Goal: Task Accomplishment & Management: Complete application form

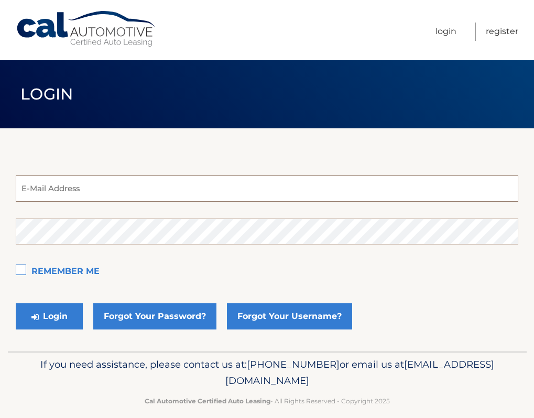
click at [79, 185] on input "email" at bounding box center [267, 188] width 502 height 26
click at [95, 270] on label "Remember Me" at bounding box center [267, 271] width 502 height 21
click at [0, 0] on input "Remember Me" at bounding box center [0, 0] width 0 height 0
click at [67, 319] on button "Login" at bounding box center [49, 316] width 67 height 26
click at [97, 186] on input "email" at bounding box center [267, 188] width 502 height 26
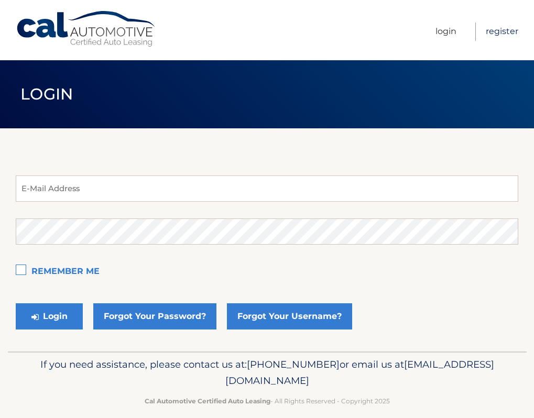
click at [512, 29] on link "Register" at bounding box center [501, 32] width 32 height 18
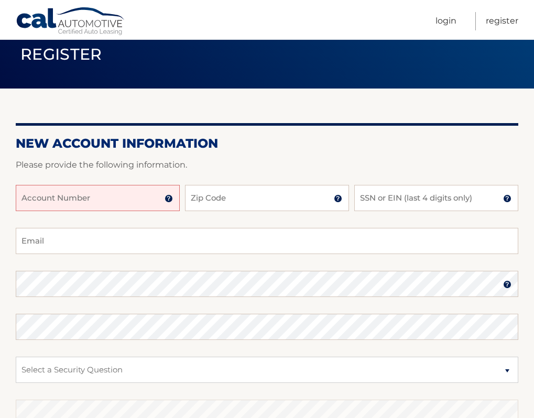
scroll to position [157, 0]
